Goal: Transaction & Acquisition: Obtain resource

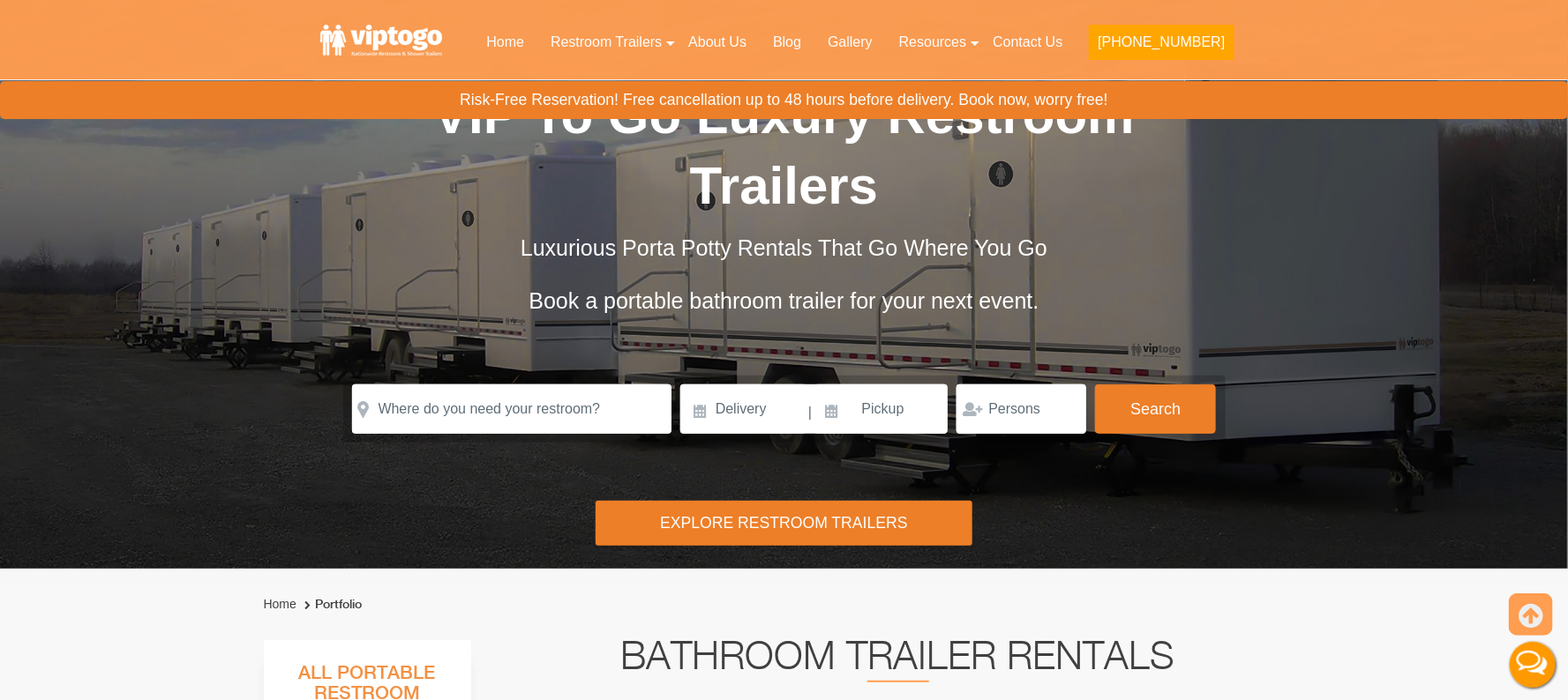
scroll to position [132, 0]
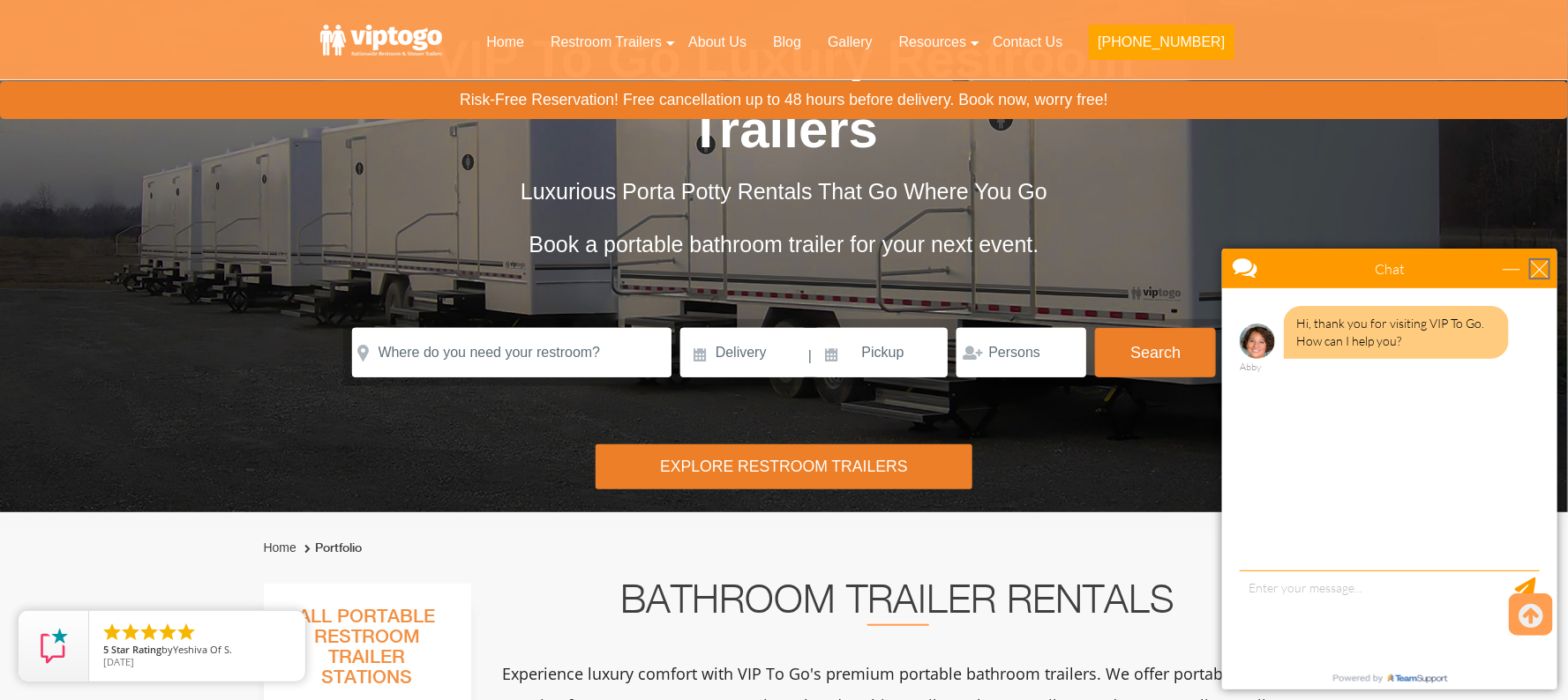
click at [1536, 262] on div "close" at bounding box center [1538, 268] width 17 height 17
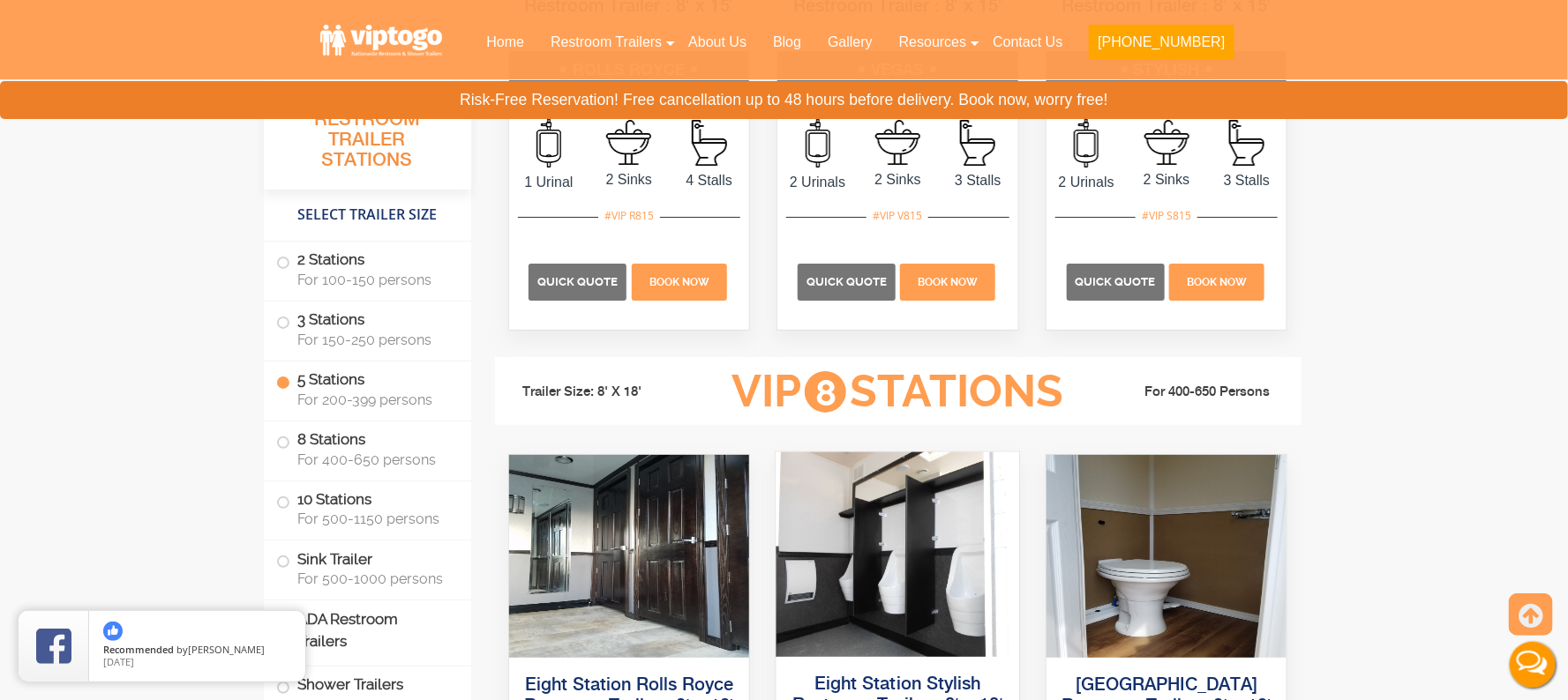
scroll to position [3174, 0]
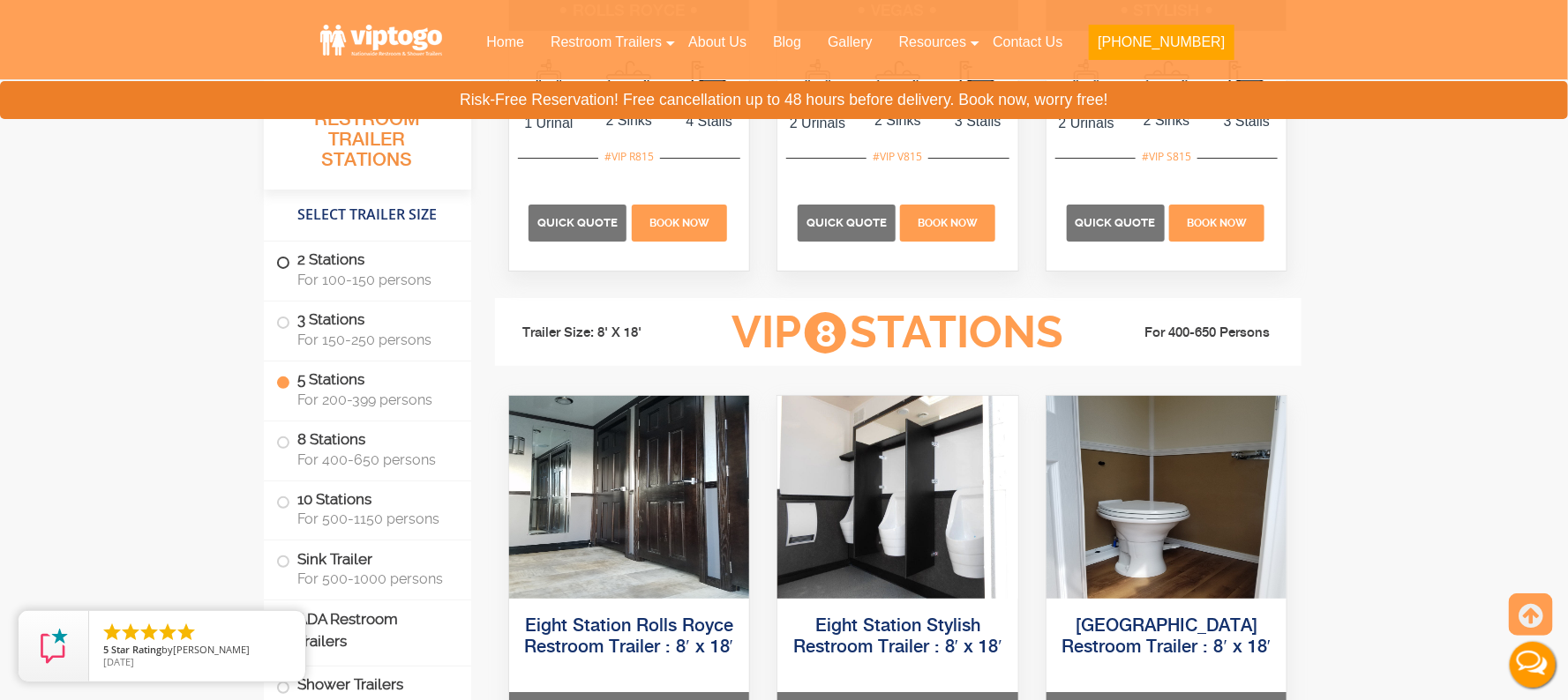
click at [280, 266] on span at bounding box center [283, 263] width 7 height 7
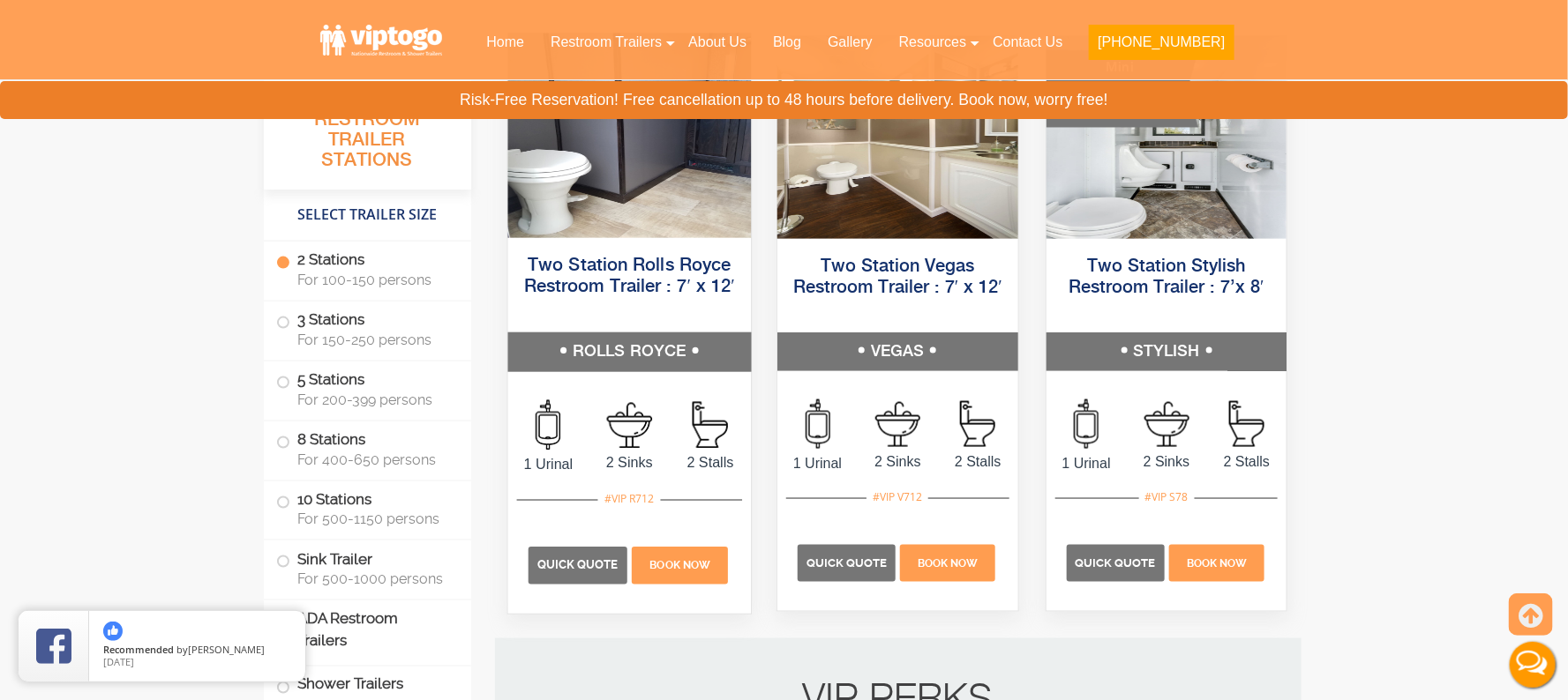
scroll to position [836, 0]
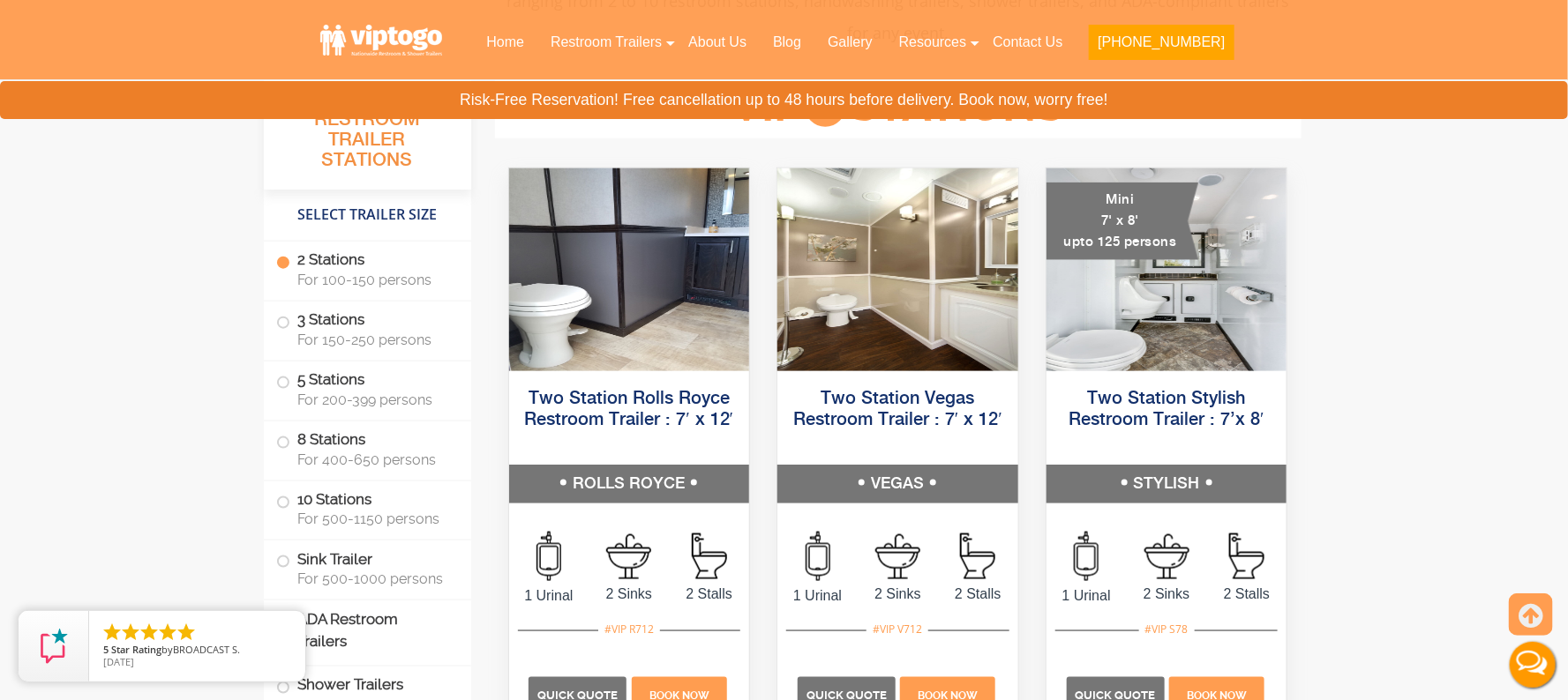
drag, startPoint x: 544, startPoint y: 556, endPoint x: 118, endPoint y: 433, distance: 443.4
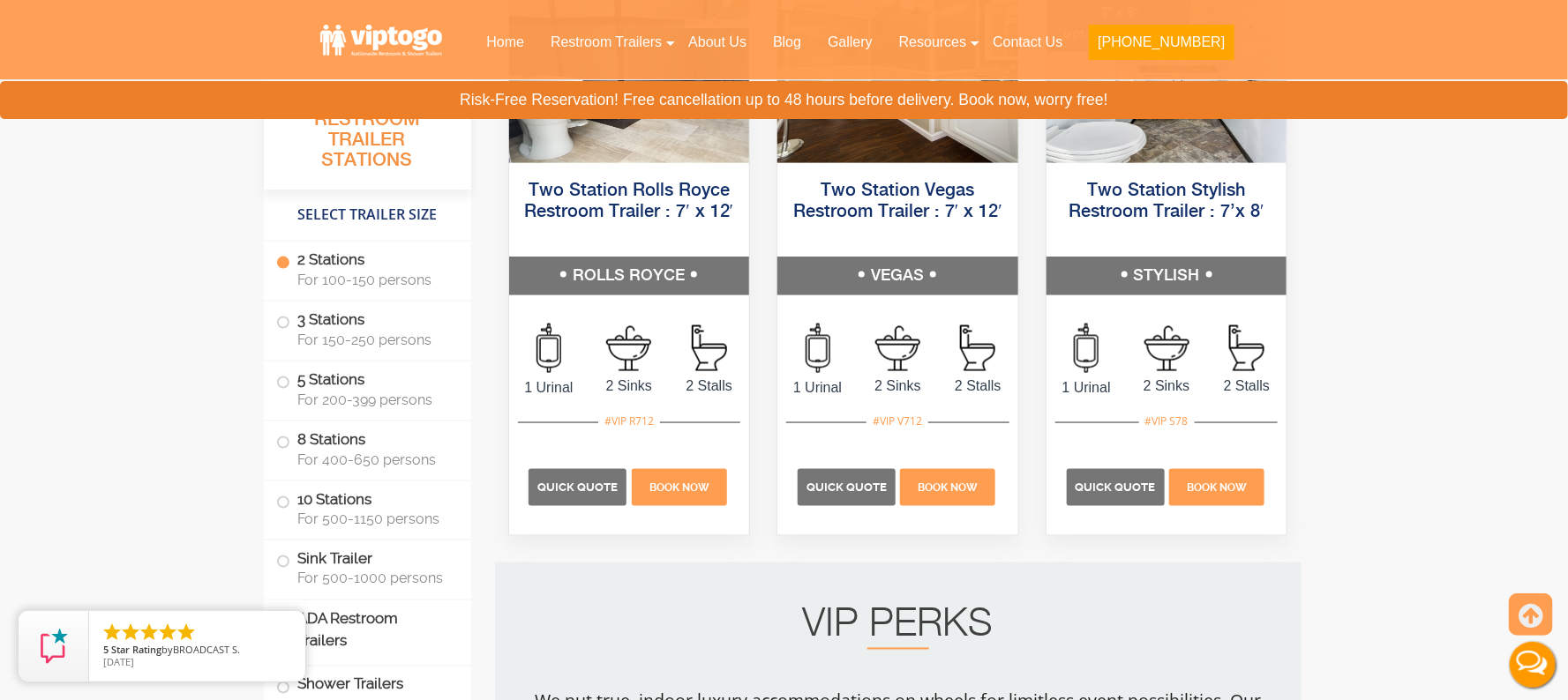
scroll to position [1100, 0]
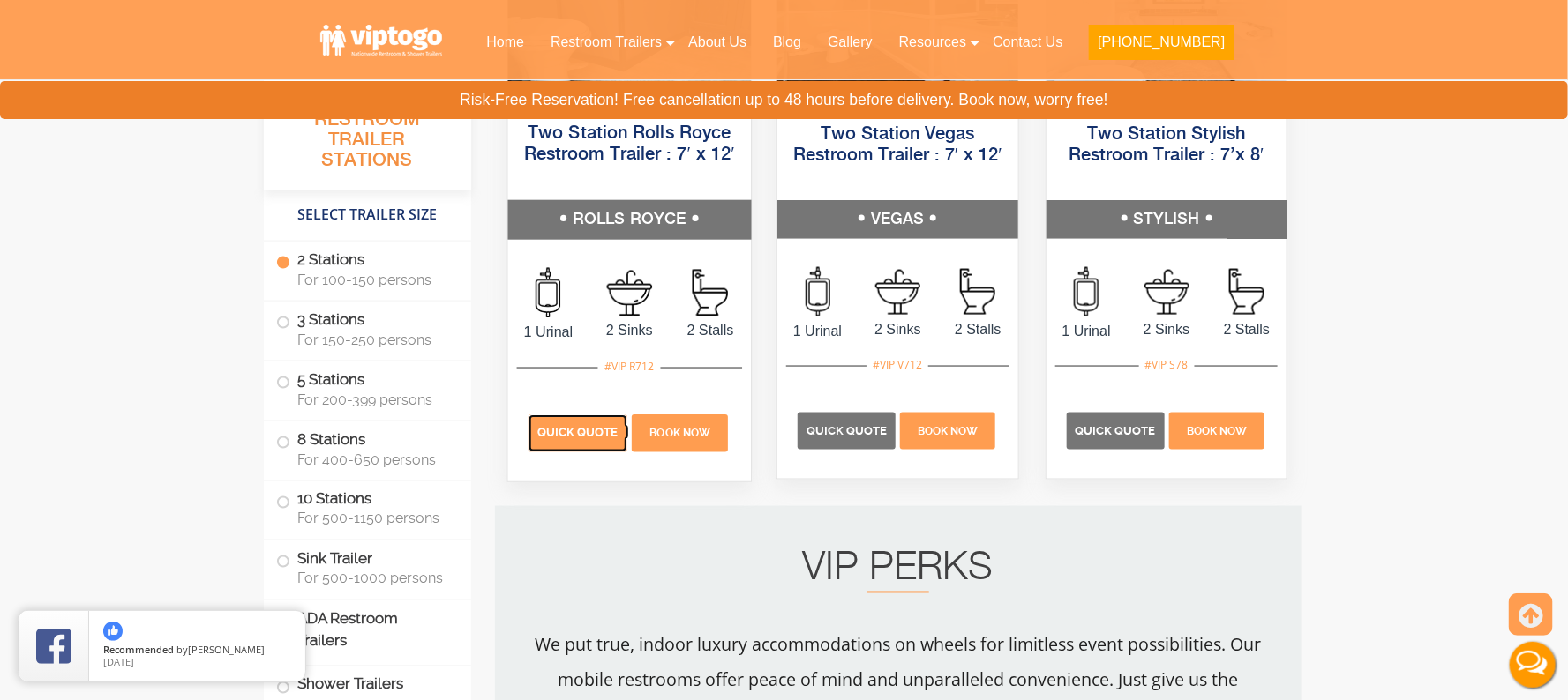
click at [599, 437] on span "Quick Quote" at bounding box center [577, 433] width 81 height 13
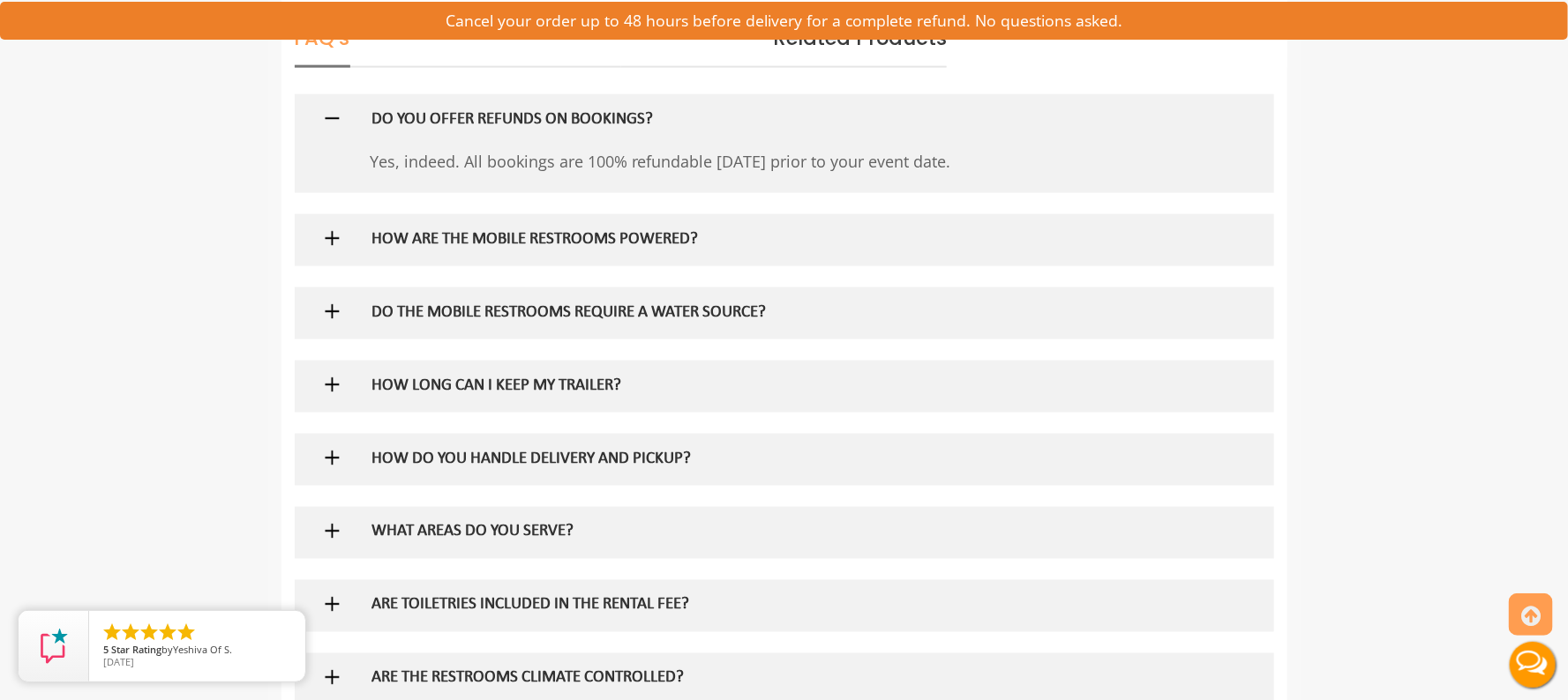
scroll to position [1057, 0]
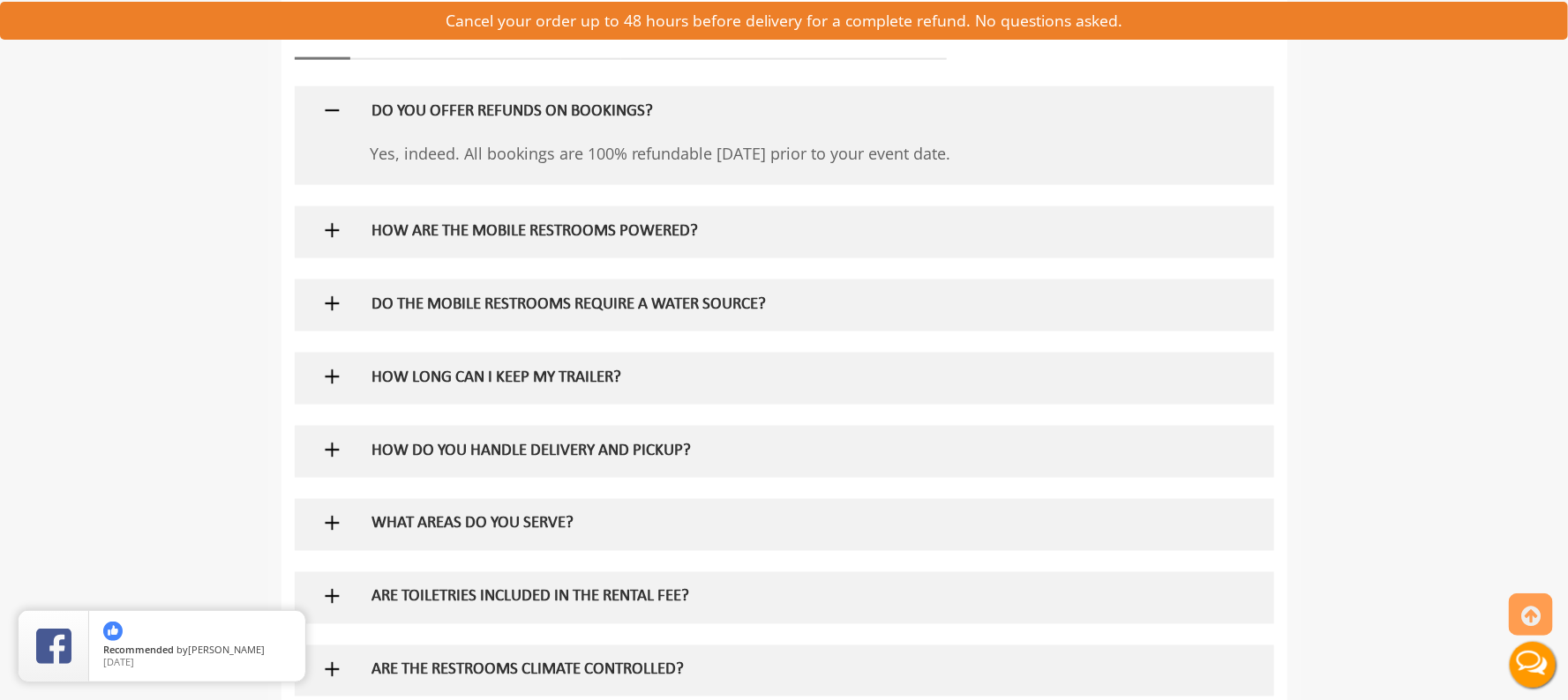
click at [332, 377] on img at bounding box center [332, 377] width 22 height 22
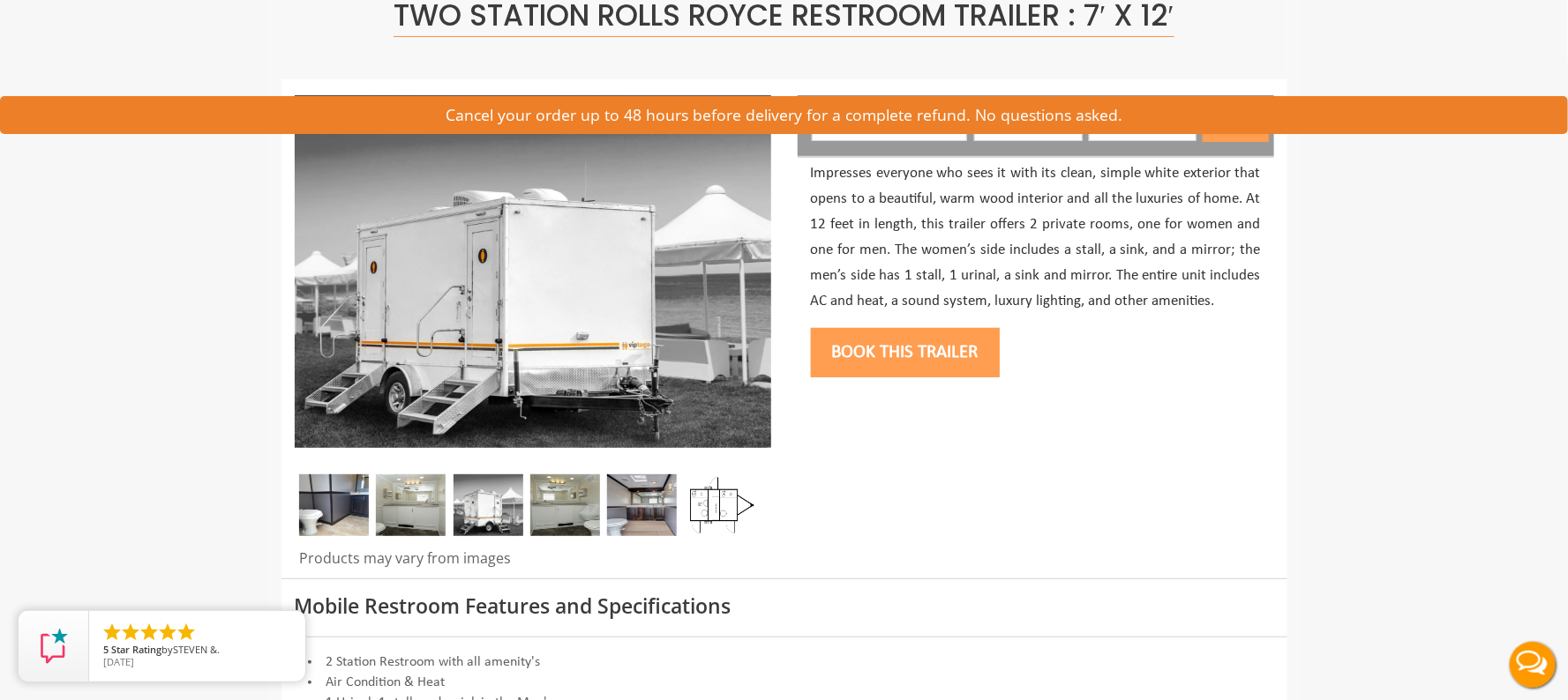
scroll to position [0, 0]
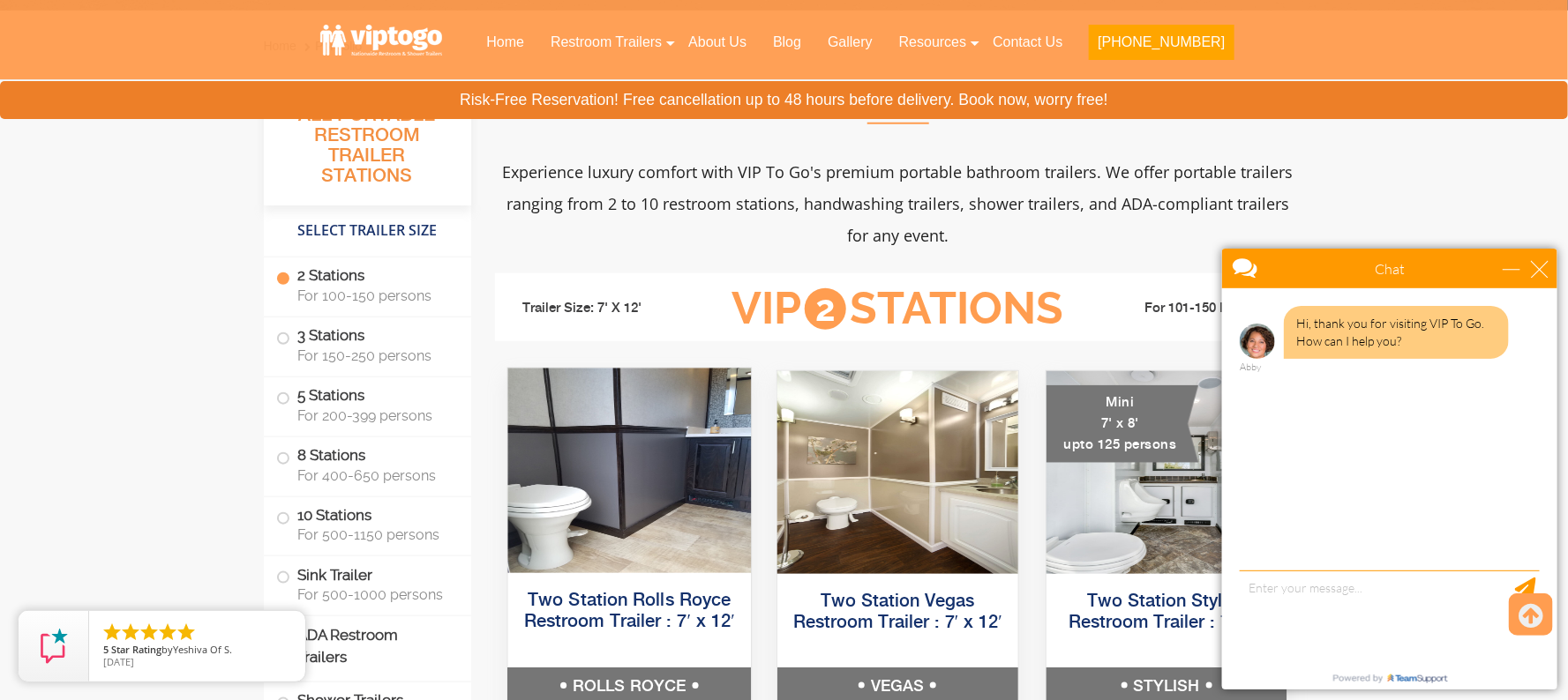
scroll to position [792, 0]
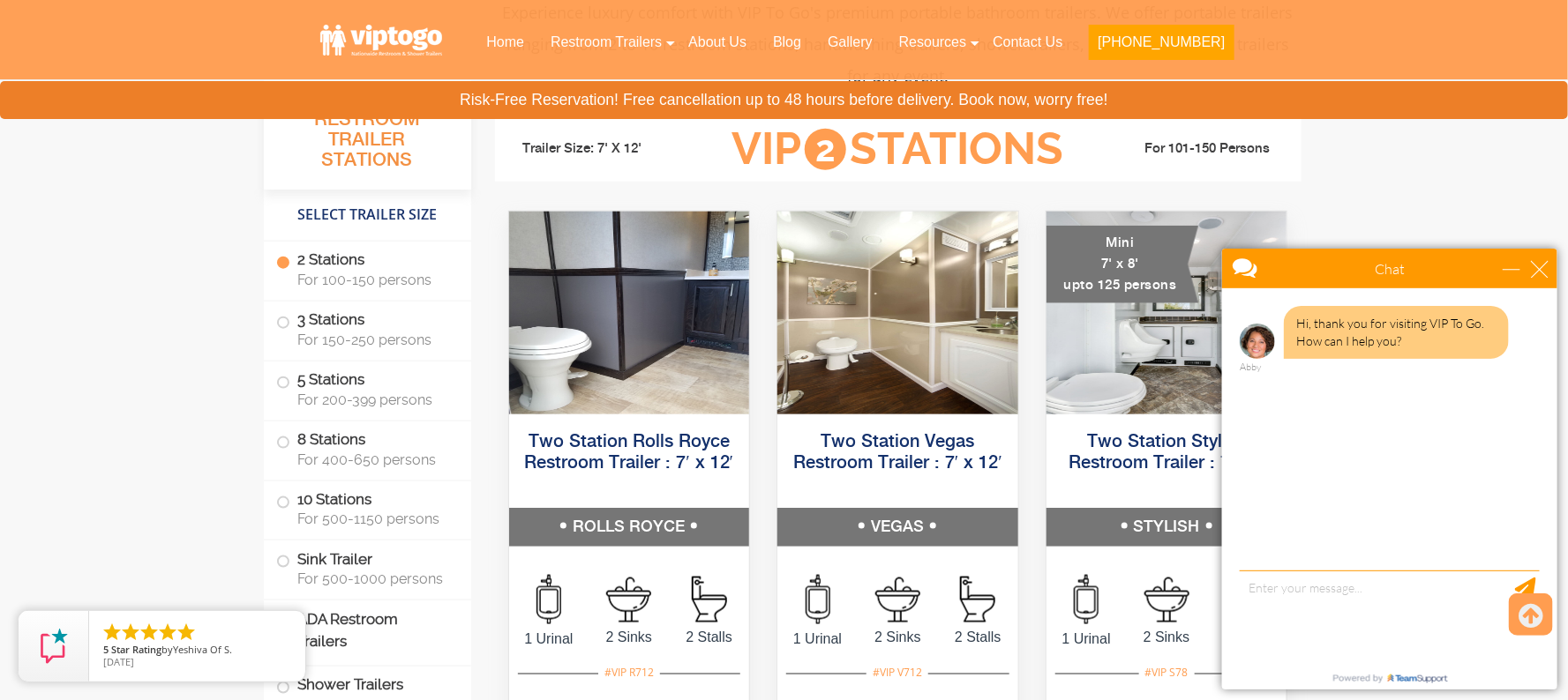
drag, startPoint x: 613, startPoint y: 455, endPoint x: 108, endPoint y: 355, distance: 514.8
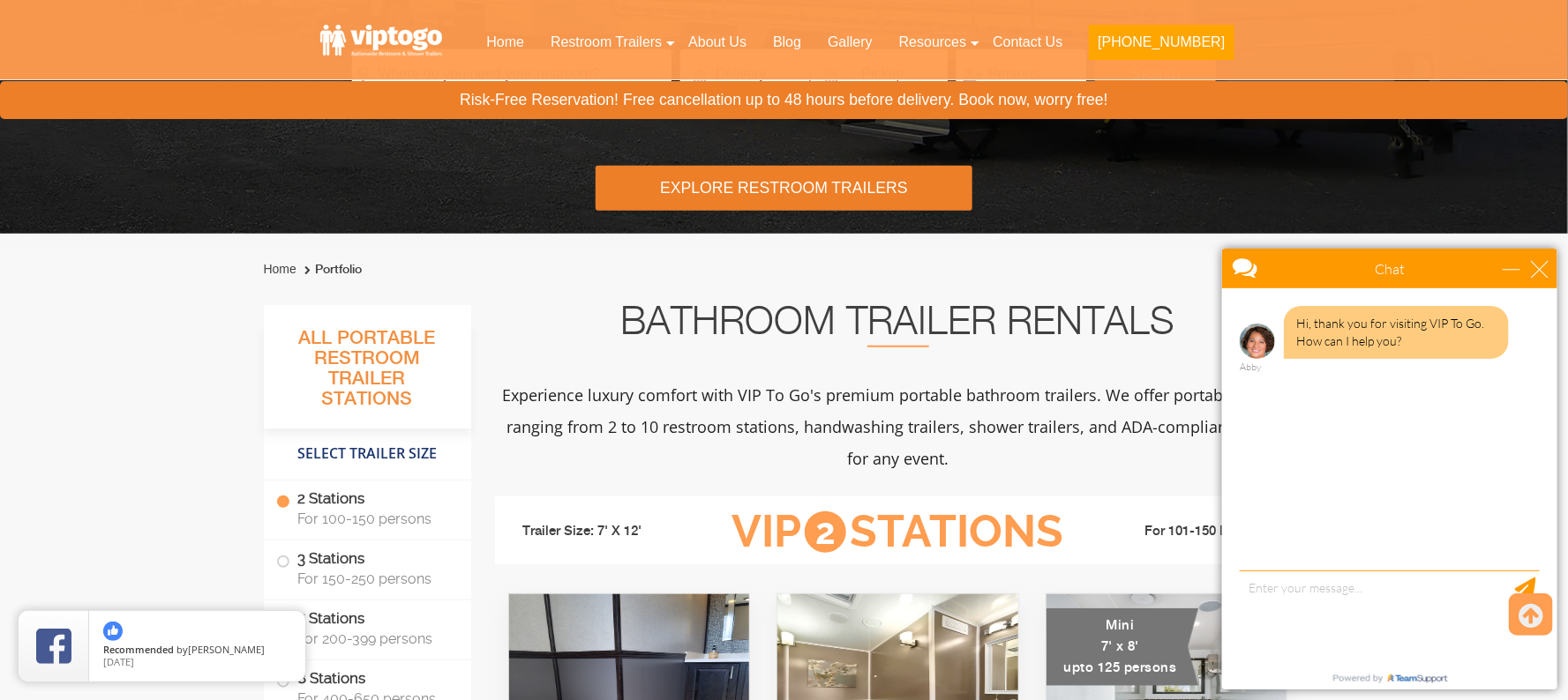
scroll to position [396, 0]
